Goal: Task Accomplishment & Management: Manage account settings

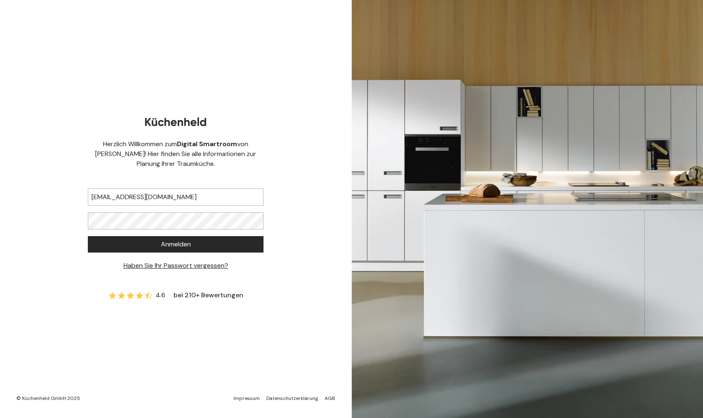
click at [307, 132] on div "Herzlich Willkommen zum Digital Smartroom von [PERSON_NAME]! Hier finden Sie al…" at bounding box center [175, 209] width 351 height 418
click at [240, 248] on button "Anmelden" at bounding box center [176, 244] width 176 height 16
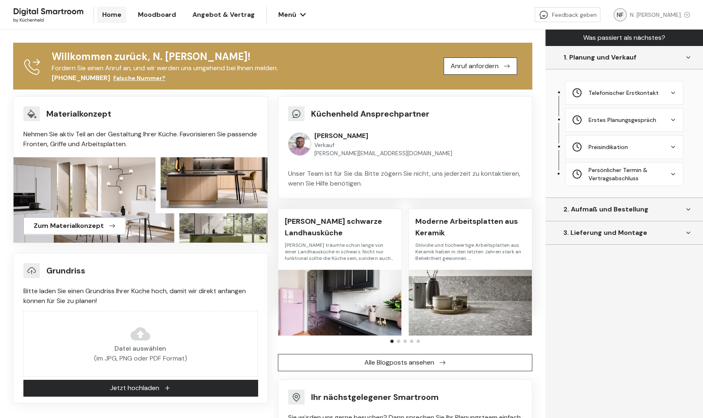
click at [685, 14] on div "N. [PERSON_NAME]" at bounding box center [660, 15] width 60 height 8
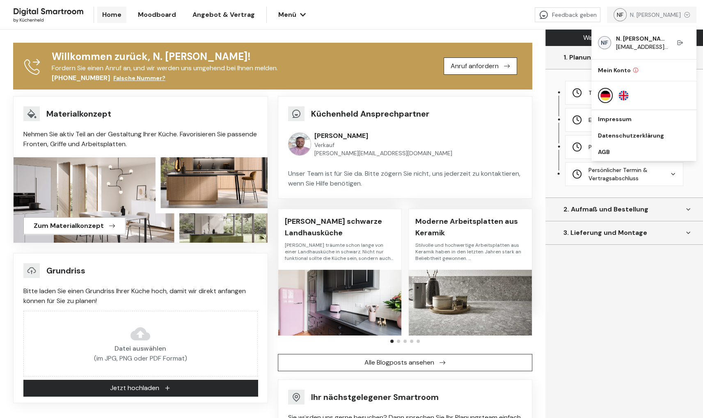
click at [683, 43] on icon at bounding box center [679, 42] width 7 height 7
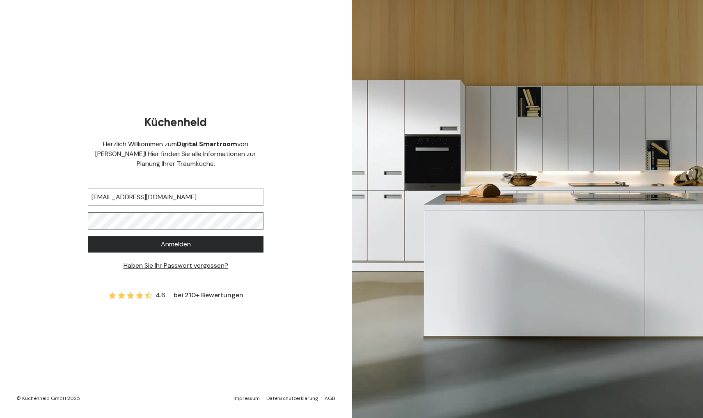
click at [86, 219] on div "Herzlich Willkommen zum Digital Smartroom von [PERSON_NAME]! Hier finden Sie al…" at bounding box center [175, 209] width 351 height 418
click at [88, 236] on button "Anmelden" at bounding box center [176, 244] width 176 height 16
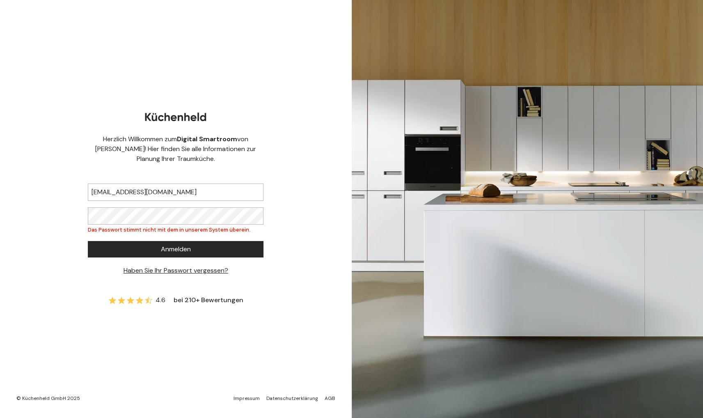
click at [289, 219] on div "Herzlich Willkommen zum Digital Smartroom von [PERSON_NAME]! Hier finden Sie al…" at bounding box center [175, 209] width 351 height 418
click at [43, 216] on div "Herzlich Willkommen zum Digital Smartroom von [PERSON_NAME]! Hier finden Sie al…" at bounding box center [175, 209] width 351 height 418
click at [88, 241] on button "Anmelden" at bounding box center [176, 249] width 176 height 16
click at [180, 194] on input "[EMAIL_ADDRESS][DOMAIN_NAME]" at bounding box center [176, 191] width 176 height 17
click at [57, 219] on div "Herzlich Willkommen zum Digital Smartroom von [PERSON_NAME]! Hier finden Sie al…" at bounding box center [175, 209] width 351 height 418
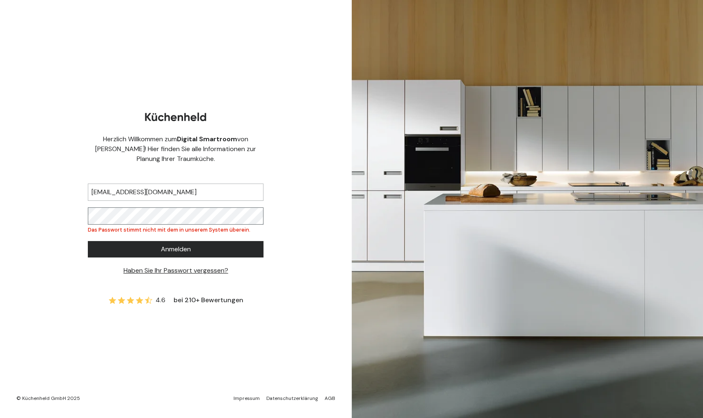
click at [88, 241] on button "Anmelden" at bounding box center [176, 249] width 176 height 16
click at [277, 282] on div "Herzlich Willkommen zum Digital Smartroom von [PERSON_NAME]! Hier finden Sie al…" at bounding box center [175, 209] width 351 height 418
